Goal: Navigation & Orientation: Find specific page/section

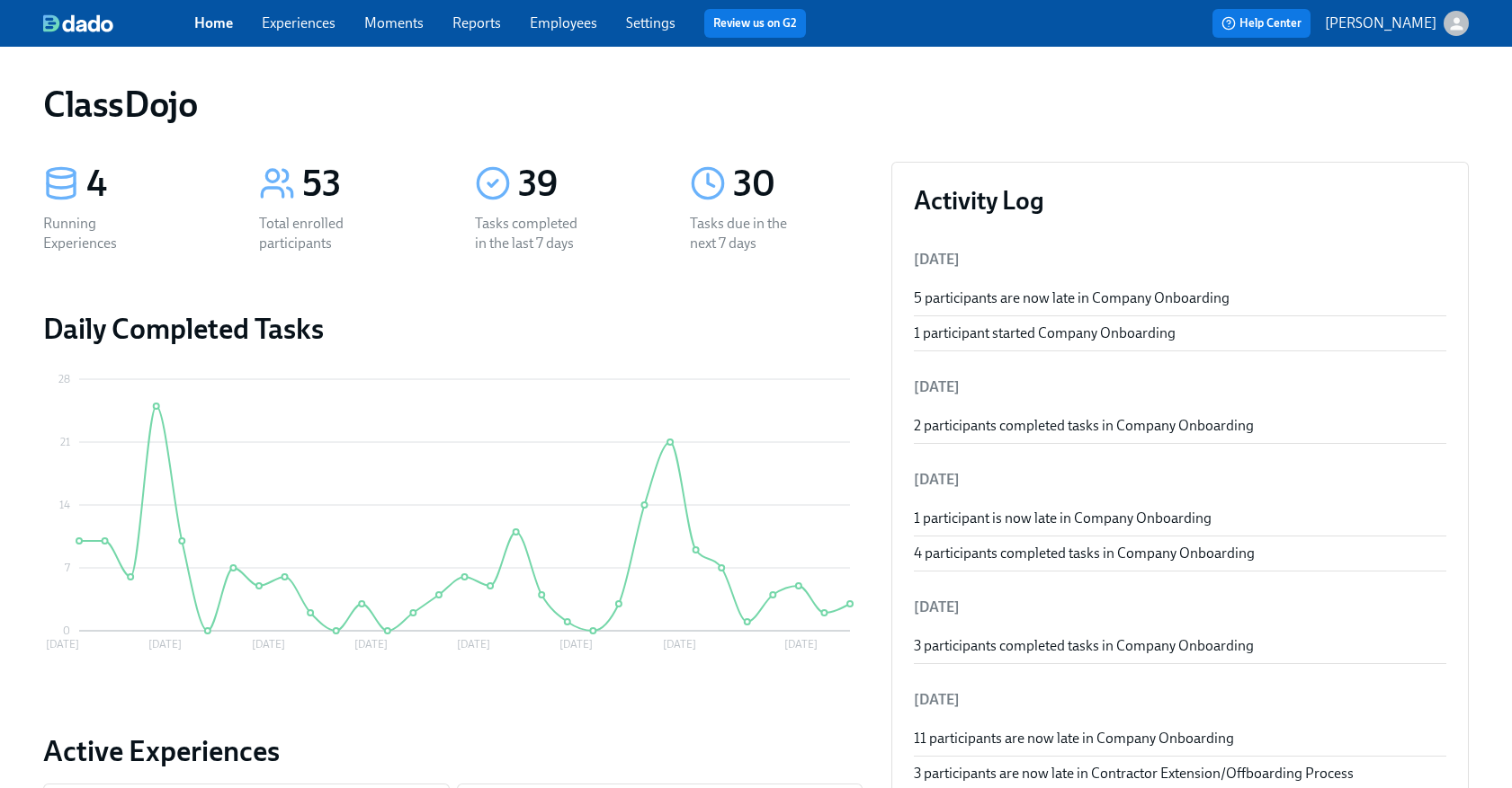
click at [230, 32] on link "Home" at bounding box center [214, 23] width 39 height 17
click at [1457, 26] on icon "button" at bounding box center [1456, 24] width 13 height 13
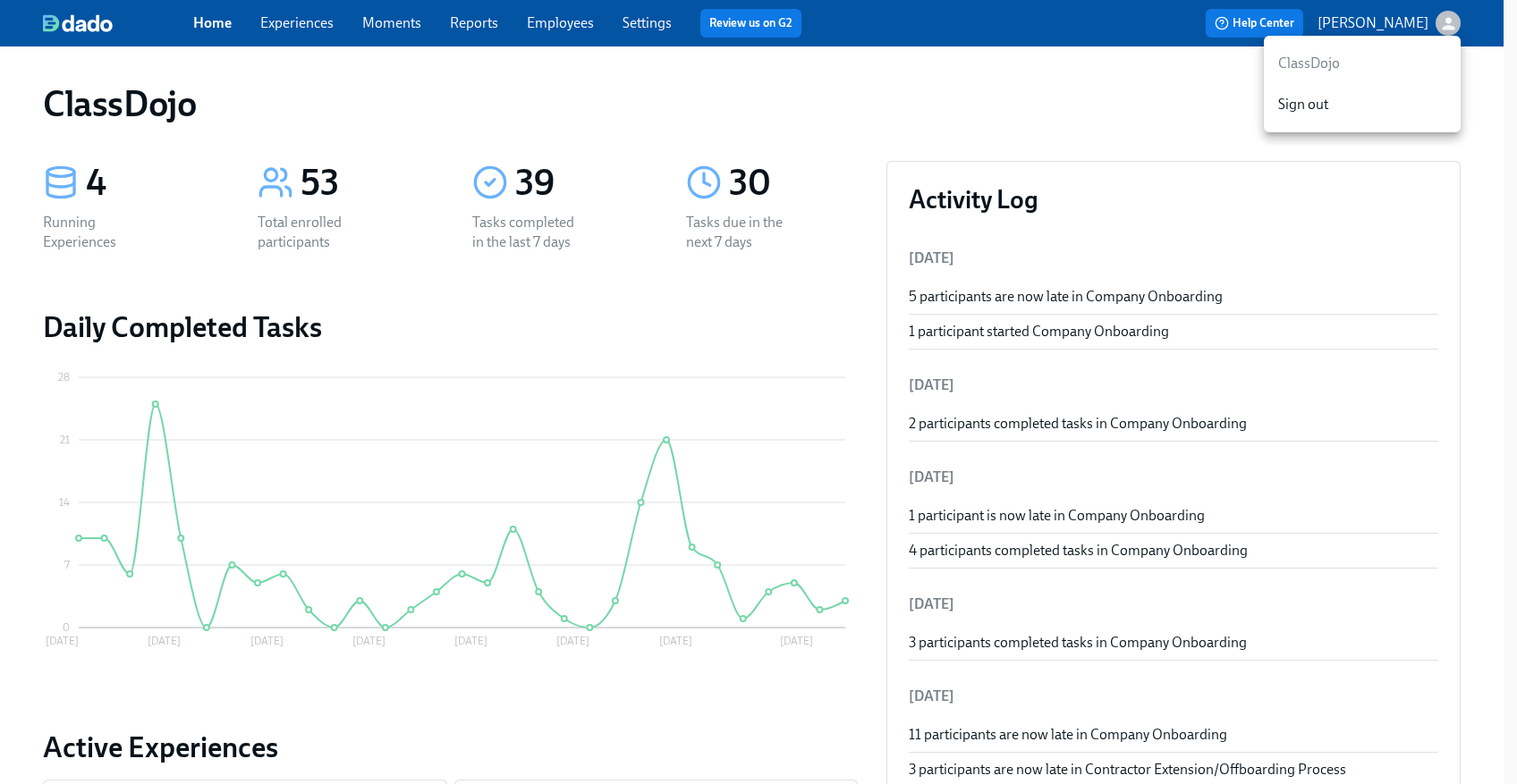
click at [1286, 62] on p "ClassDojo" at bounding box center [1362, 63] width 168 height 20
click at [1304, 63] on p "ClassDojo" at bounding box center [1362, 63] width 168 height 20
click at [638, 24] on div at bounding box center [758, 392] width 1517 height 784
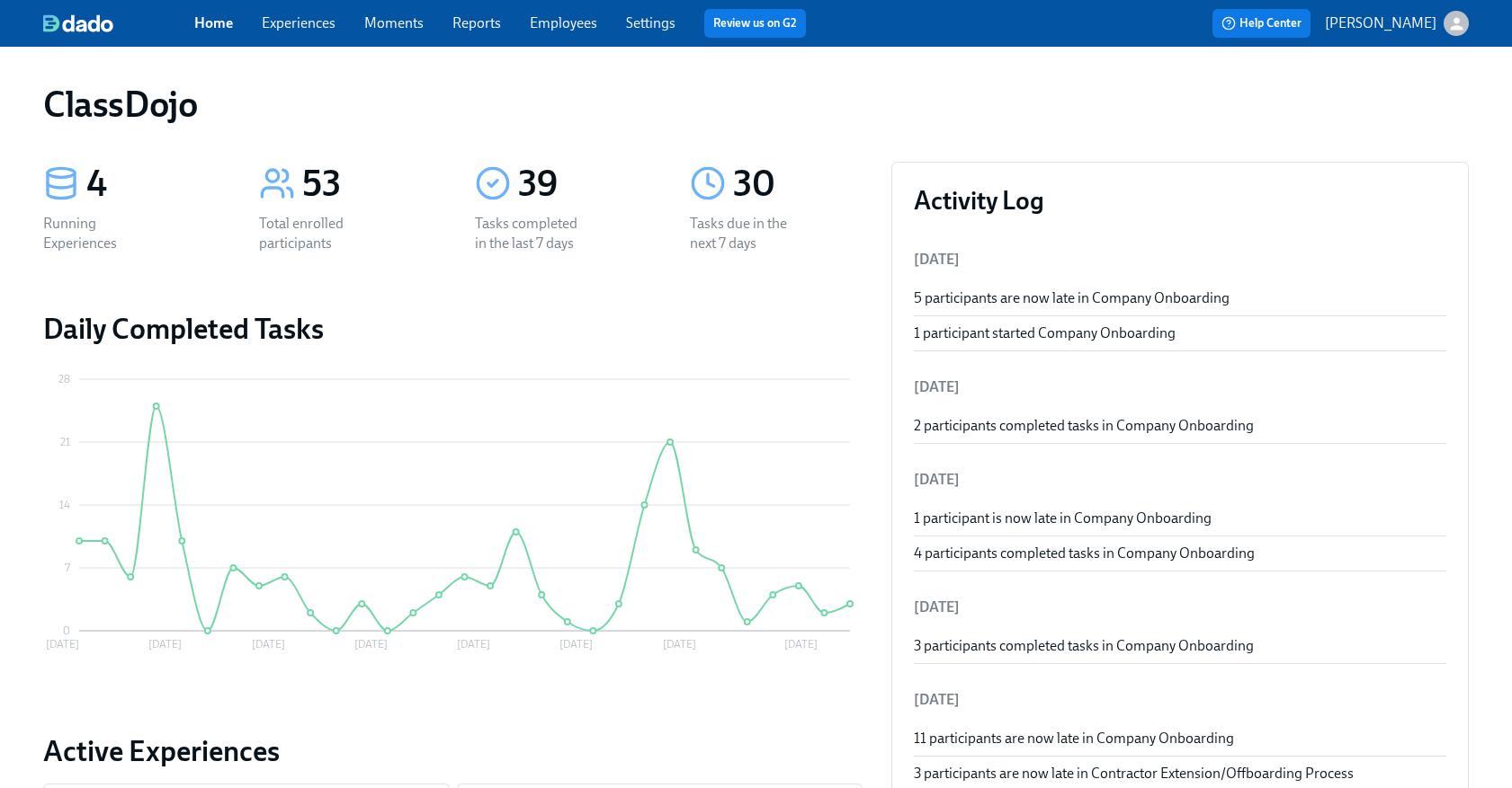
click at [651, 22] on link "Settings" at bounding box center [650, 23] width 49 height 17
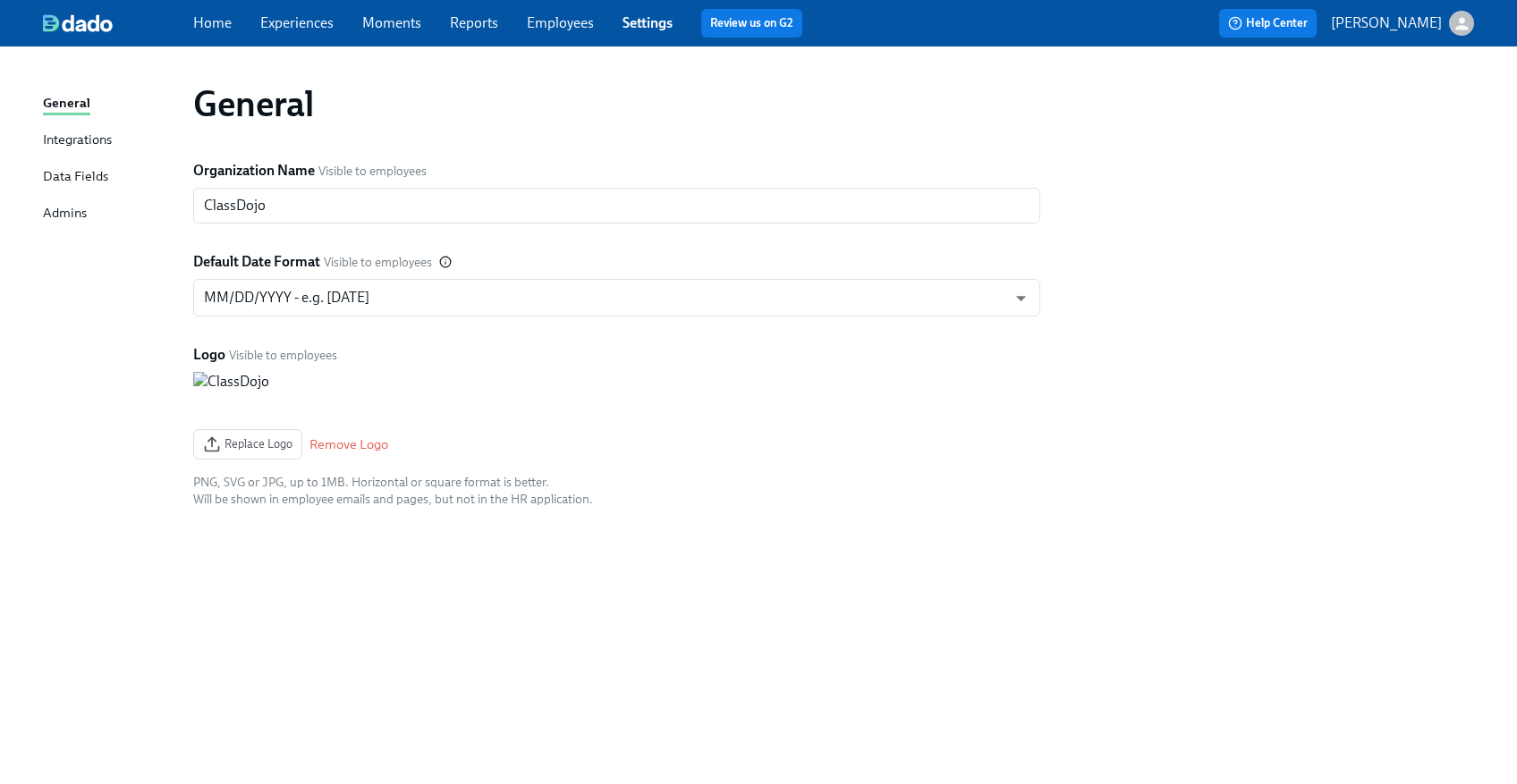
click at [81, 136] on div "Integrations" at bounding box center [77, 140] width 69 height 23
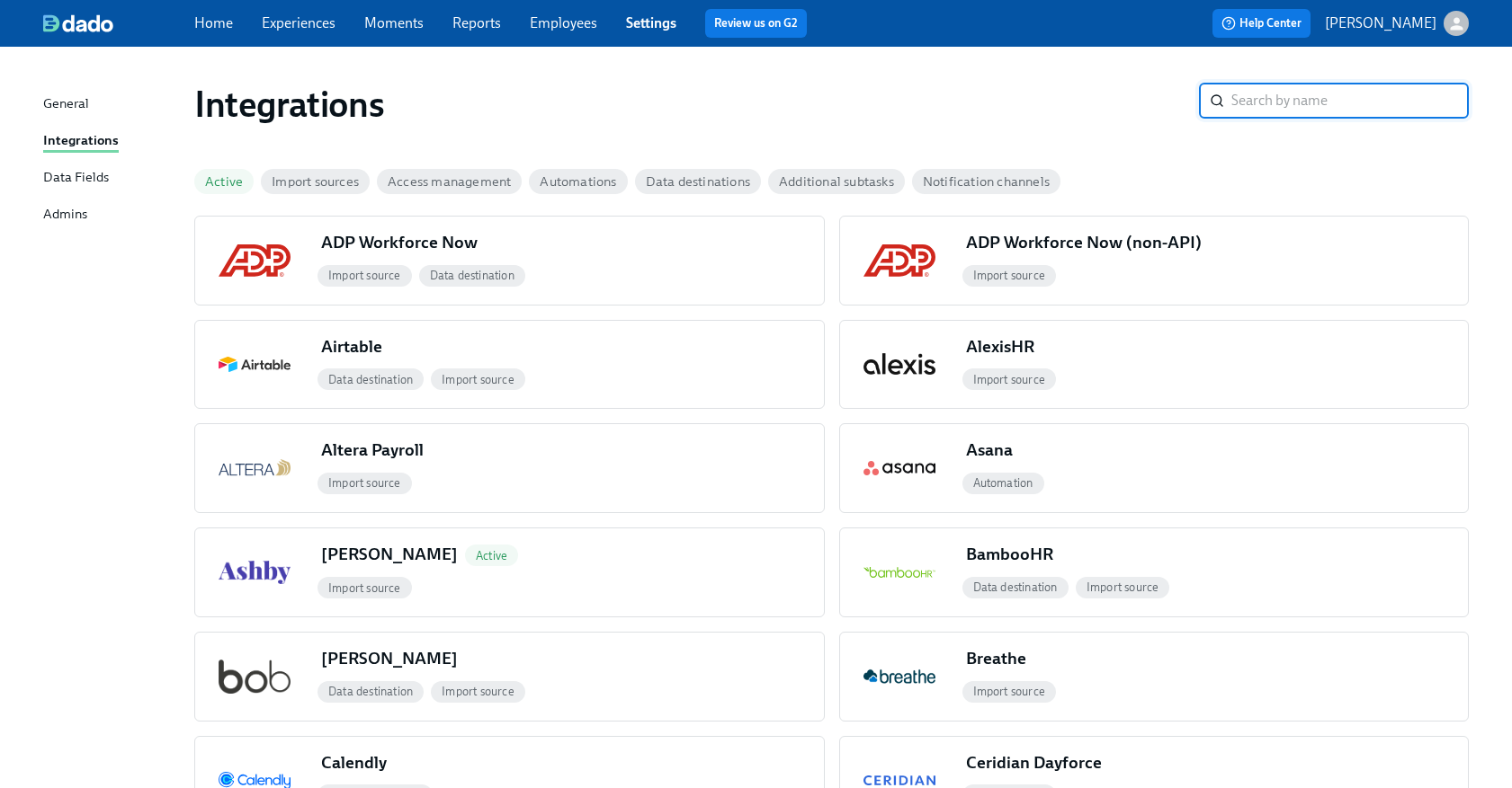
drag, startPoint x: 186, startPoint y: 41, endPoint x: 207, endPoint y: 18, distance: 31.1
click at [186, 38] on div "Home Experiences Moments Reports Employees Settings Review us on G2 Help Center…" at bounding box center [756, 23] width 1512 height 46
click at [234, 9] on div "Home Experiences Moments Reports Employees Settings Review us on G2" at bounding box center [513, 24] width 637 height 29
click at [223, 23] on link "Home" at bounding box center [214, 23] width 39 height 17
